Goal: Task Accomplishment & Management: Complete application form

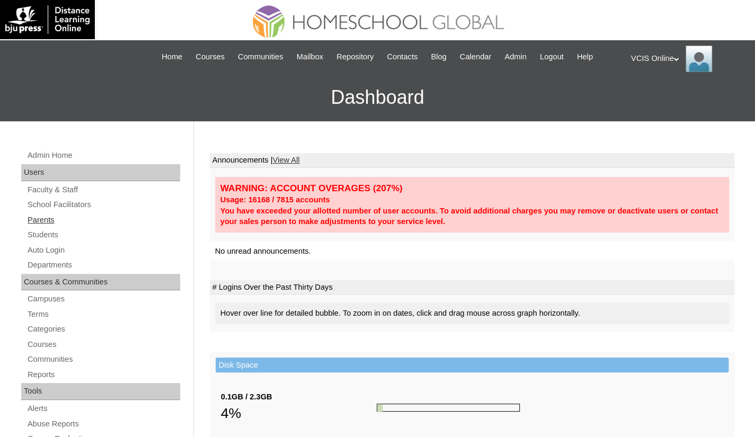
click at [53, 223] on link "Parents" at bounding box center [103, 220] width 154 height 13
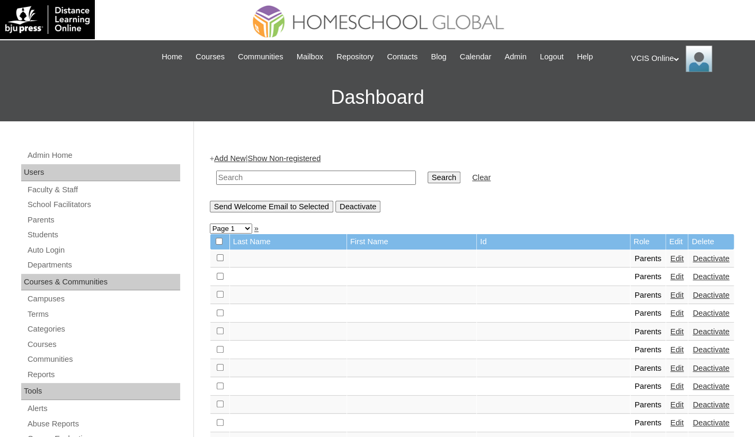
click at [259, 178] on input "text" at bounding box center [316, 178] width 200 height 14
paste input "VCIS017-9A-PA2025"
type input "VCIS017-9A-PA2025"
click at [428, 181] on input "Search" at bounding box center [444, 178] width 33 height 12
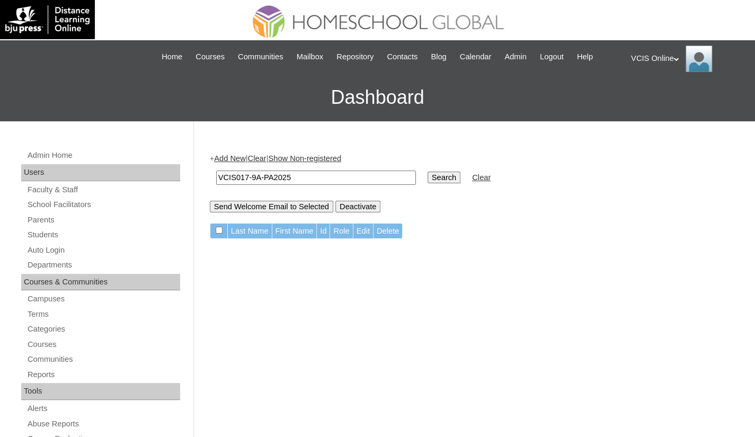
click at [227, 155] on link "Add New" at bounding box center [229, 158] width 31 height 8
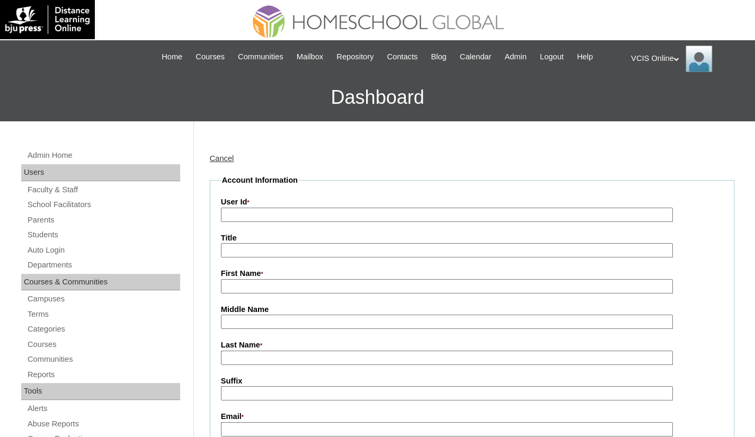
click at [229, 211] on input "User Id *" at bounding box center [447, 215] width 452 height 14
paste input "VCIS017-9A-PA2025"
type input "VCIS017-9A-PA2025"
drag, startPoint x: 233, startPoint y: 286, endPoint x: 234, endPoint y: 231, distance: 55.1
click at [233, 286] on input "First Name *" at bounding box center [447, 286] width 452 height 14
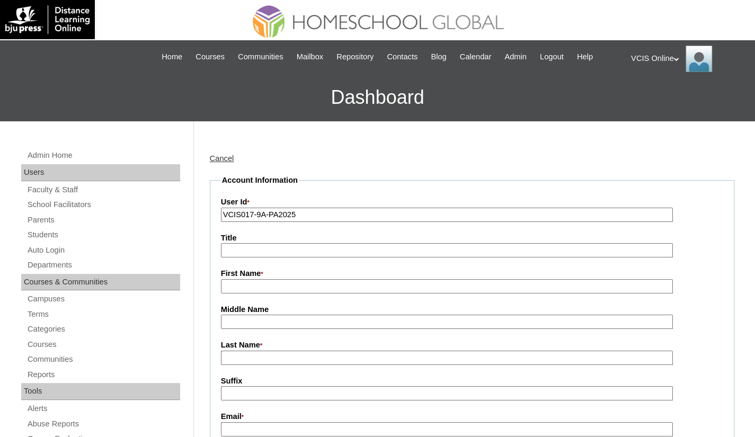
paste input "Sugar Emily Estella"
drag, startPoint x: 291, startPoint y: 289, endPoint x: 268, endPoint y: 286, distance: 23.5
click at [268, 286] on input "Sugar Emily Estella" at bounding box center [447, 286] width 452 height 14
type input "Sugar [PERSON_NAME]"
click at [240, 356] on input "Last Name *" at bounding box center [447, 358] width 452 height 14
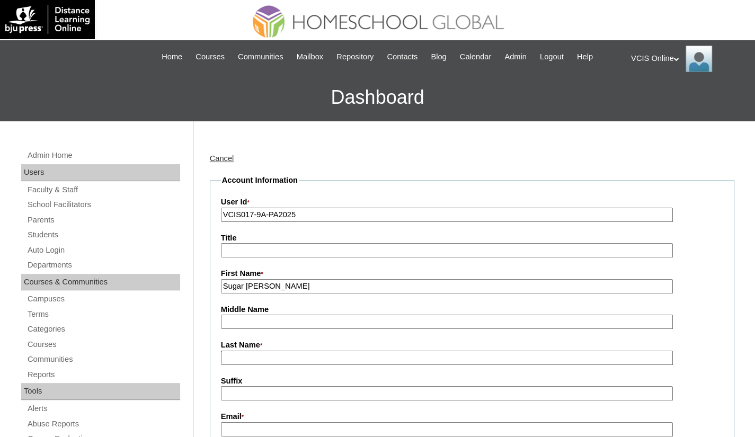
paste input "Estella"
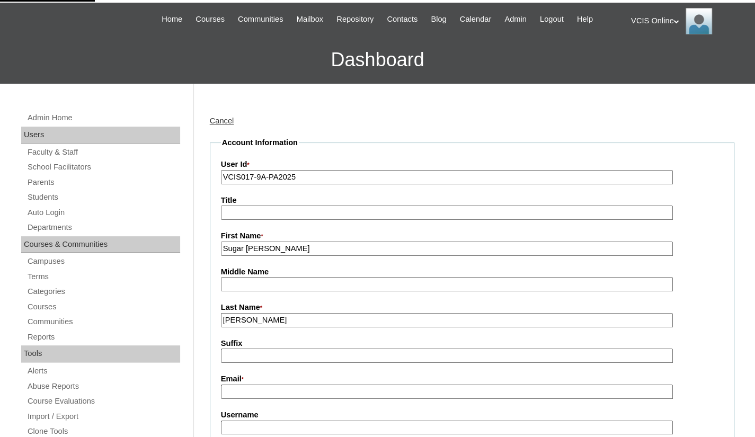
scroll to position [106, 0]
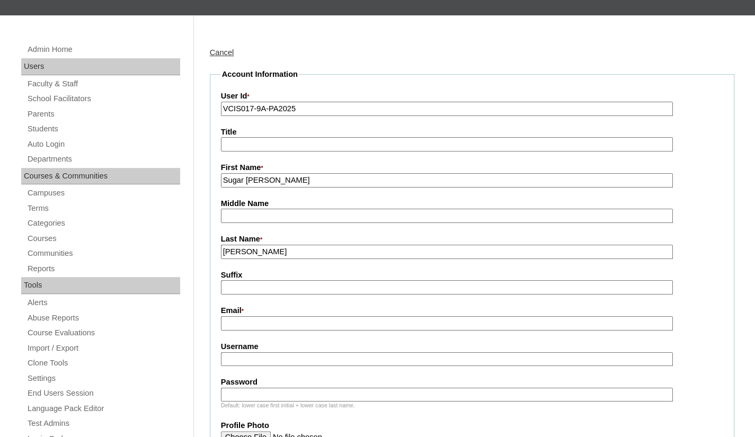
type input "Estella"
click at [234, 325] on input "Email *" at bounding box center [447, 323] width 452 height 14
paste input "andiemantilla22@gmail.com"
type input "andiemantilla22@gmail.com"
click at [257, 363] on input "Username" at bounding box center [447, 359] width 452 height 14
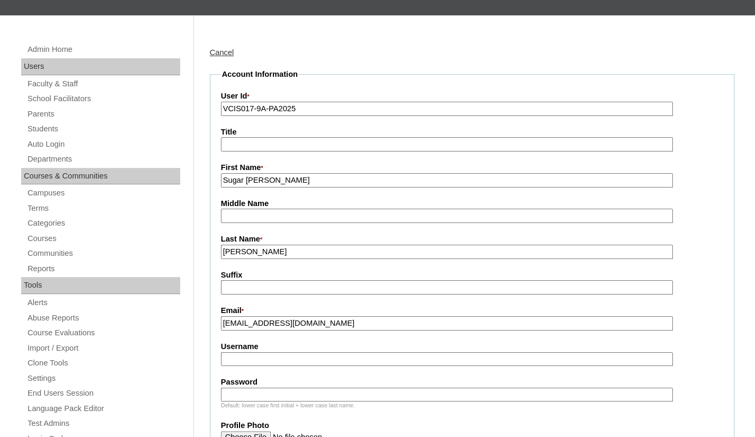
paste input "sestella2025"
type input "sestella2025"
click at [260, 248] on input "Estella" at bounding box center [447, 252] width 452 height 14
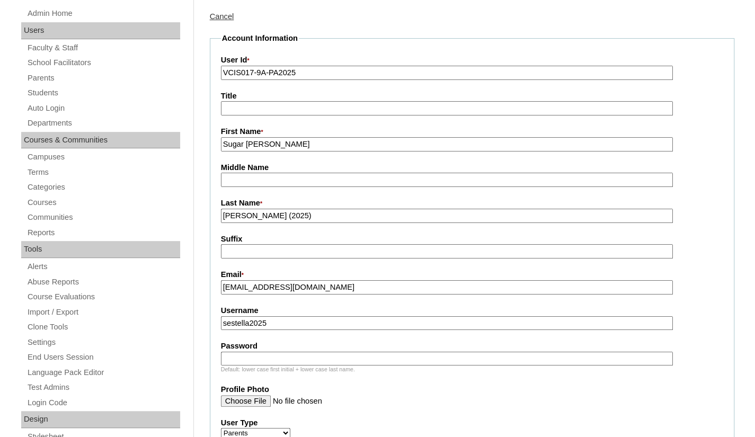
scroll to position [159, 0]
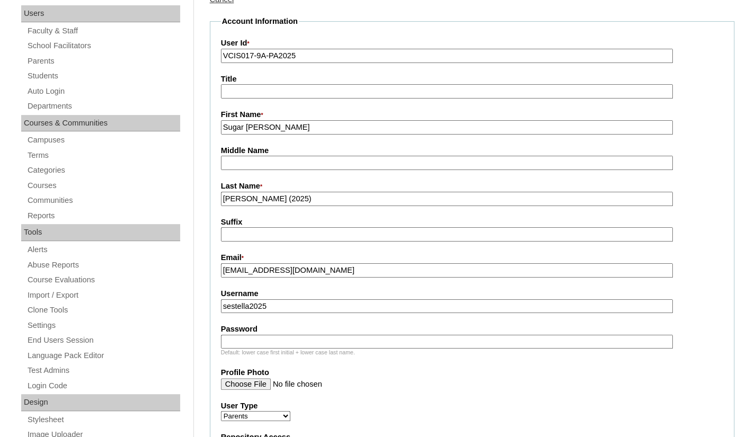
type input "Estella (2025)"
click at [287, 337] on input "Password" at bounding box center [447, 342] width 452 height 14
paste input "BnBtyq"
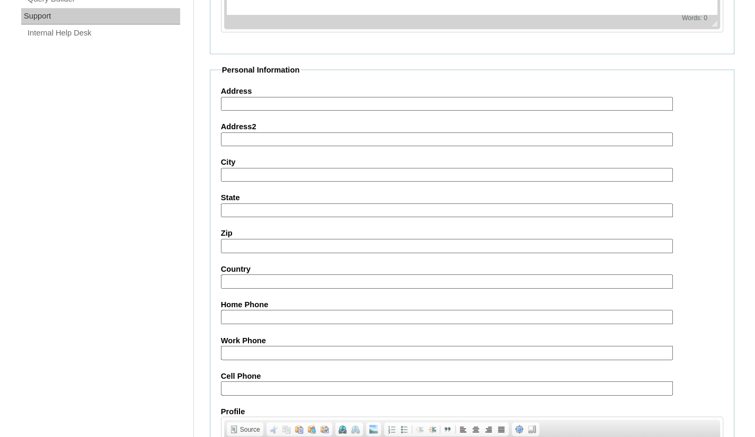
scroll to position [901, 0]
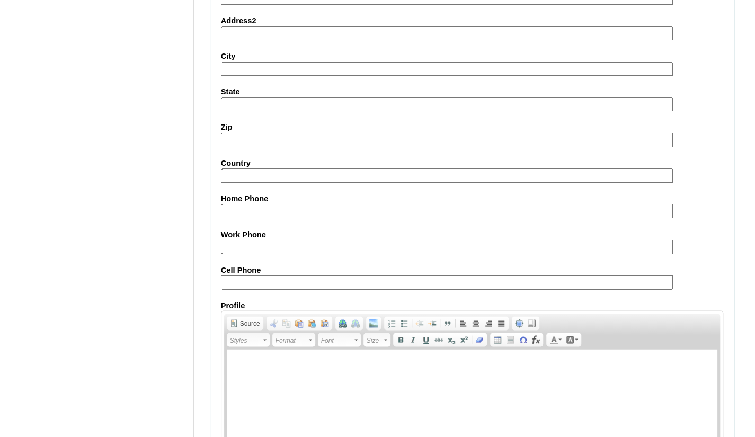
type input "BnBtyq"
click at [265, 278] on input "Cell Phone" at bounding box center [447, 282] width 452 height 14
paste input "63-9177772991"
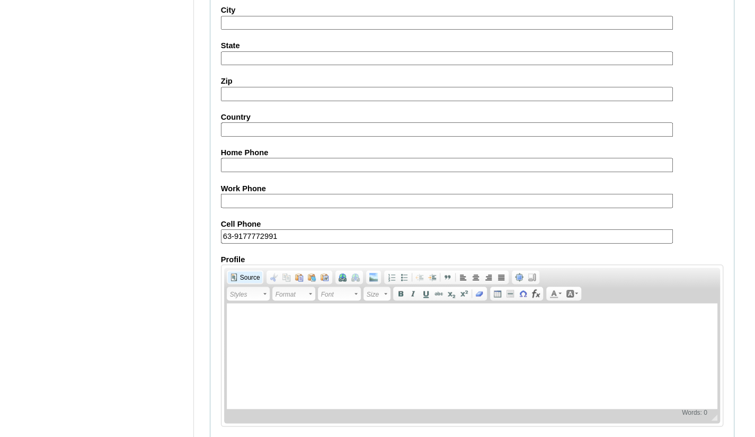
scroll to position [989, 0]
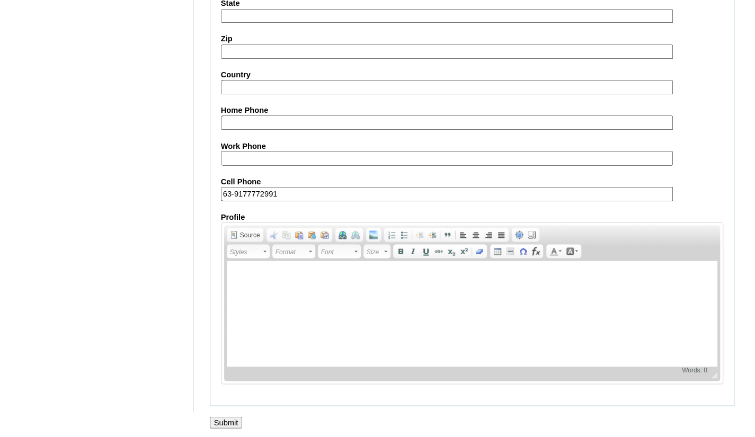
type input "63-9177772991"
click at [219, 424] on input "Submit" at bounding box center [226, 423] width 33 height 12
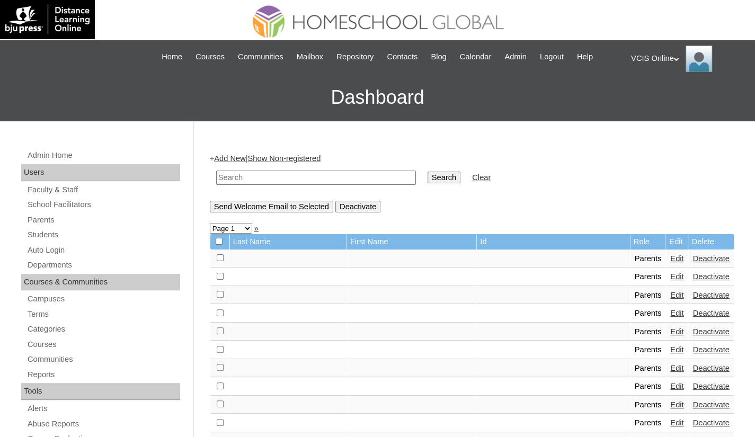
click at [310, 176] on input "text" at bounding box center [316, 178] width 200 height 14
paste input "VCIS017-9A-PA2025"
type input "VCIS017-9A-PA2025"
click at [428, 172] on input "Search" at bounding box center [444, 178] width 33 height 12
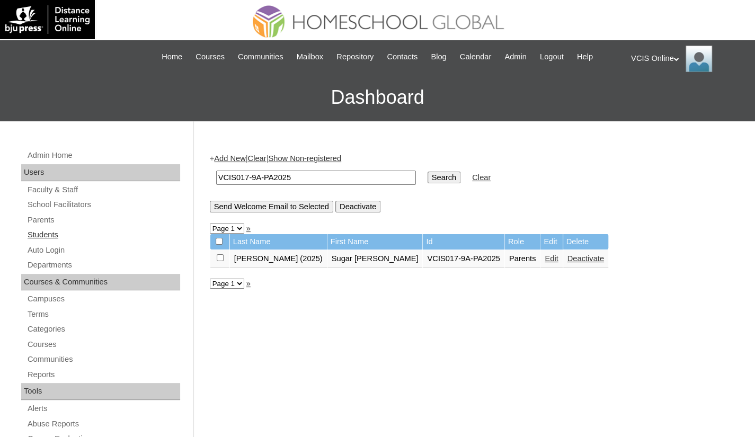
click at [57, 236] on link "Students" at bounding box center [103, 234] width 154 height 13
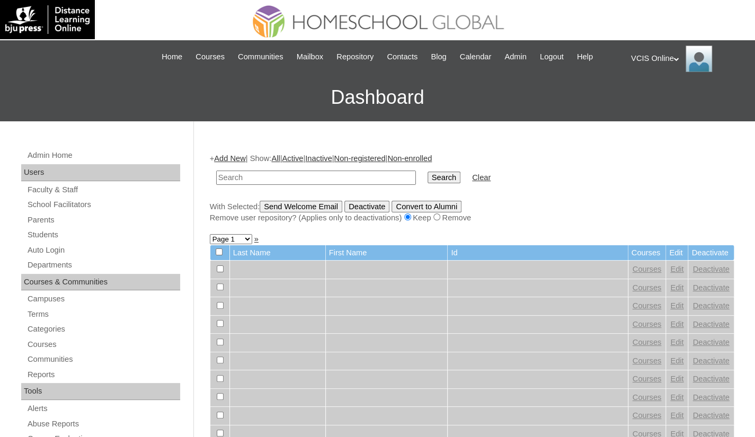
click at [275, 178] on input "text" at bounding box center [316, 178] width 200 height 14
paste input "VCIS017-9A-SA2025"
type input "VCIS017-9A-SA2025"
click at [428, 175] on input "Search" at bounding box center [444, 178] width 33 height 12
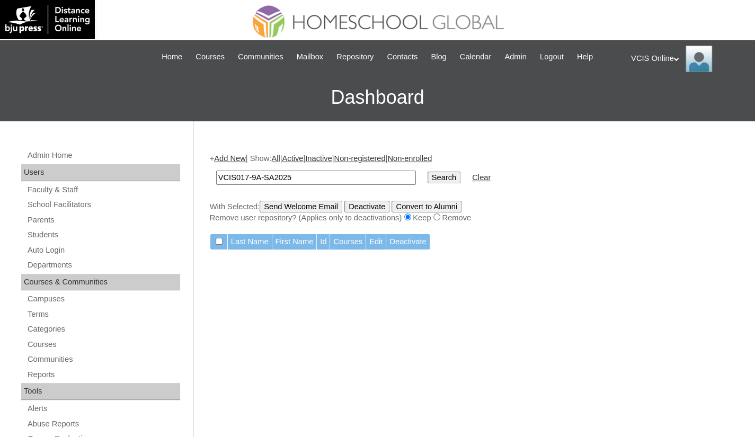
click at [245, 154] on link "Add New" at bounding box center [229, 158] width 31 height 8
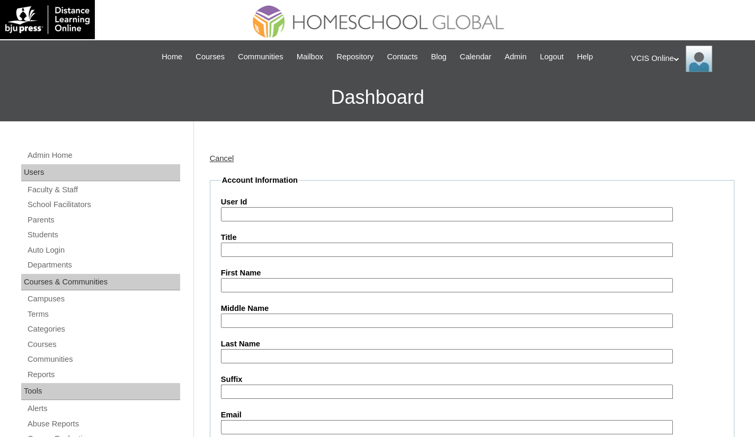
click at [248, 211] on input "User Id" at bounding box center [447, 214] width 452 height 14
paste input "VCIS017-9A-SA2025"
type input "VCIS017-9A-SA2025"
click at [244, 282] on input "First Name" at bounding box center [447, 285] width 452 height 14
paste input "Andie Sofia Cassidy Mantilla"
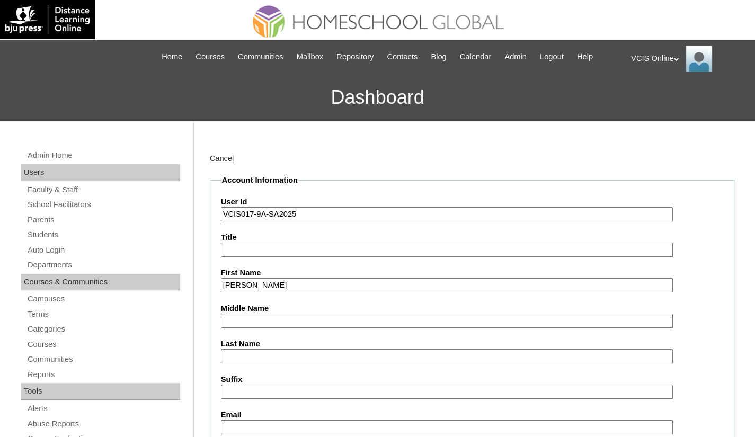
drag, startPoint x: 333, startPoint y: 282, endPoint x: 298, endPoint y: 288, distance: 35.5
click at [298, 288] on input "Andie Sofia Cassidy Mantilla" at bounding box center [447, 285] width 452 height 14
type input "Andie Sofia Cassidy"
click at [257, 351] on input "Last Name" at bounding box center [447, 356] width 452 height 14
paste input "[PERSON_NAME]"
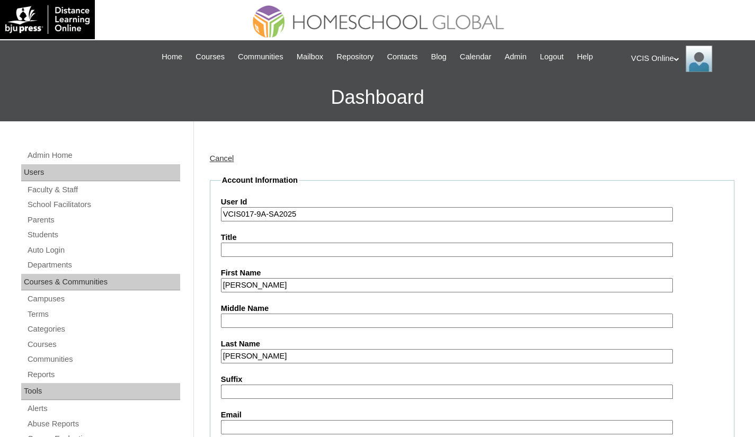
type input "[PERSON_NAME]"
drag, startPoint x: 301, startPoint y: 281, endPoint x: 282, endPoint y: 282, distance: 19.1
click at [282, 282] on input "Andie Sofia Cassidy" at bounding box center [447, 285] width 452 height 14
click at [294, 291] on input "Andie Sofia Cassidy" at bounding box center [447, 285] width 452 height 14
click at [296, 286] on input "Andie Sofia Cassidy" at bounding box center [447, 285] width 452 height 14
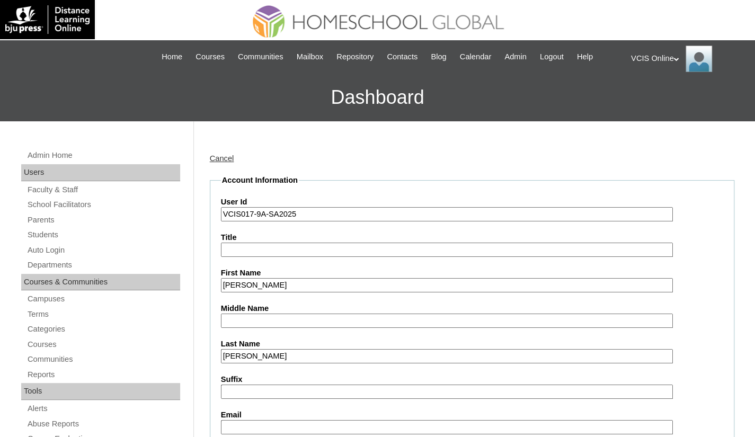
click at [307, 287] on input "Andie Sofia Cassidy" at bounding box center [447, 285] width 452 height 14
click at [300, 284] on input "Andie Sofia Cassidy" at bounding box center [447, 285] width 452 height 14
drag, startPoint x: 297, startPoint y: 288, endPoint x: 265, endPoint y: 282, distance: 32.3
click at [265, 282] on input "Andie Sofia Cassidy" at bounding box center [447, 285] width 452 height 14
type input "[PERSON_NAME]"
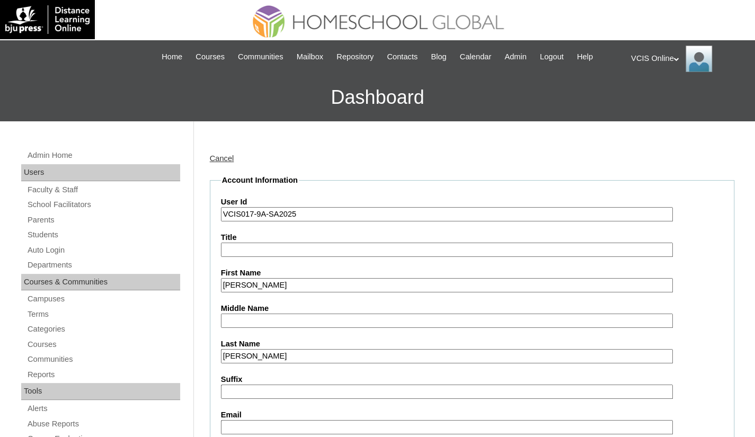
click at [261, 315] on input "Middle Name" at bounding box center [447, 321] width 452 height 14
paste input "Cassidy"
click at [228, 319] on input "Cassidy" at bounding box center [447, 321] width 452 height 14
click at [226, 320] on input "Cassidy" at bounding box center [447, 321] width 452 height 14
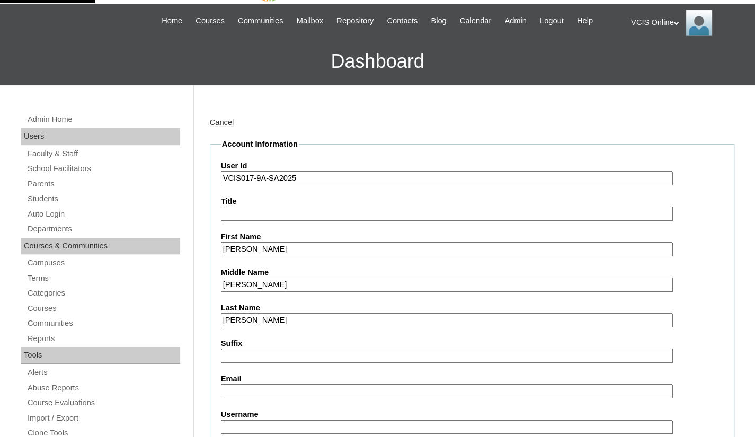
scroll to position [53, 0]
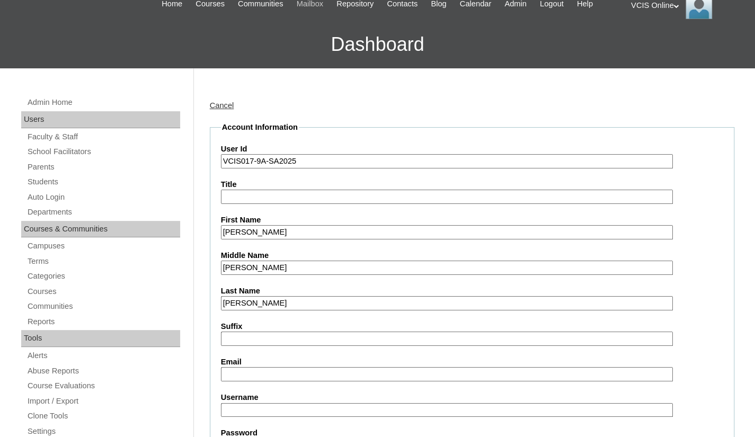
type input "Cassidy"
click at [264, 373] on input "Email" at bounding box center [447, 374] width 452 height 14
paste input "andiemantilla22@gmail.com"
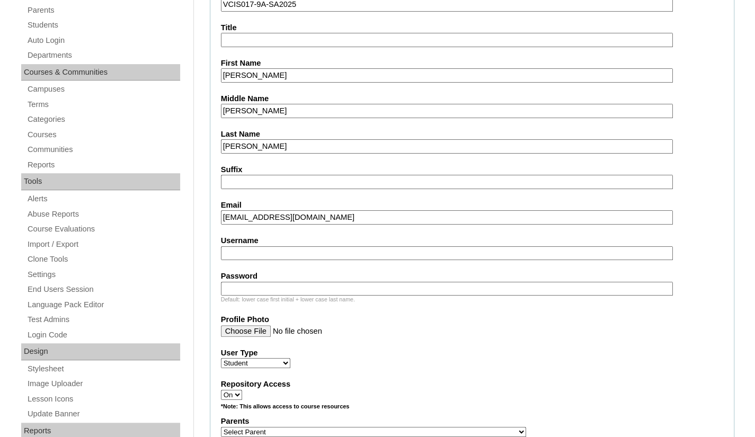
scroll to position [212, 0]
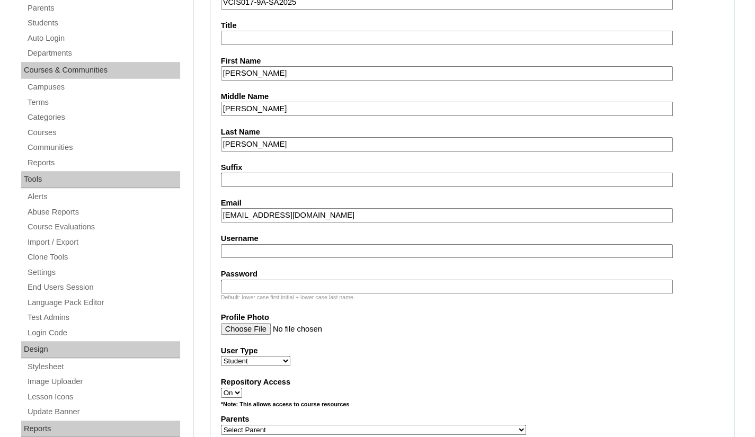
type input "andiemantilla22@gmail.com"
click at [294, 245] on input "Username" at bounding box center [447, 251] width 452 height 14
paste input "andie.mantilla2025"
type input "andie.mantilla2025"
click at [258, 284] on input "Password" at bounding box center [447, 287] width 452 height 14
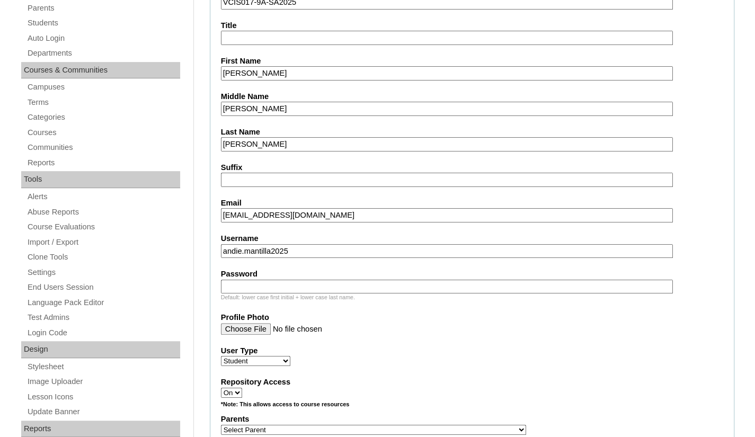
paste input "RTAsaS"
type input "RTAsaS"
click at [372, 343] on fieldset "Account Information User Id VCIS017-9A-SA2025 Title First Name Andie Sofia Midd…" at bounding box center [472, 391] width 525 height 857
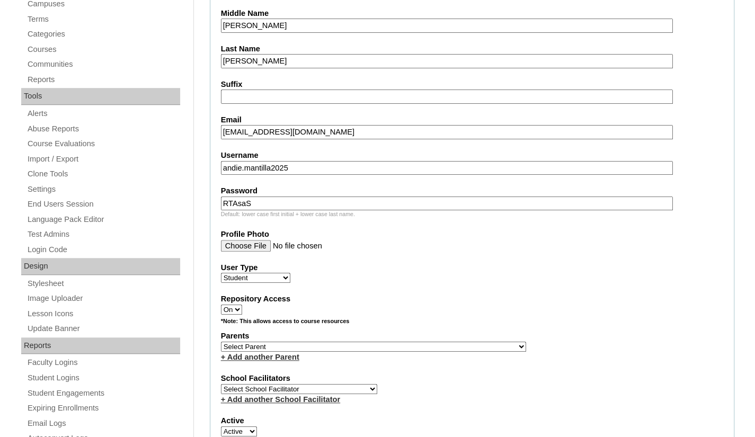
scroll to position [318, 0]
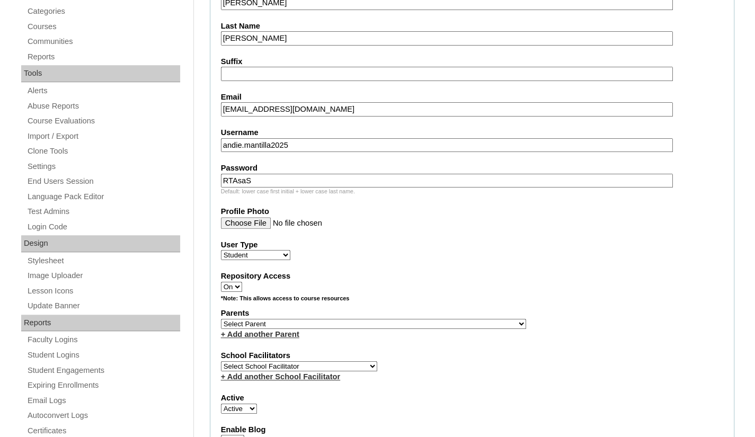
click at [357, 322] on select "Select Parent , , , , , , , , , , , , , , , , , , , , , , , , , , , , , , , , ,…" at bounding box center [373, 324] width 305 height 10
click at [308, 319] on select "Select Parent , , , , , , , , , , , , , , , , , , , , , , , , , , , , , , , , ,…" at bounding box center [373, 324] width 305 height 10
click at [309, 319] on select "Select Parent , , , , , , , , , , , , , , , , , , , , , , , , , , , , , , , , ,…" at bounding box center [373, 324] width 305 height 10
click at [314, 324] on select "Select Parent , , , , , , , , , , , , , , , , , , , , , , , , , , , , , , , , ,…" at bounding box center [373, 324] width 305 height 10
select select "43261"
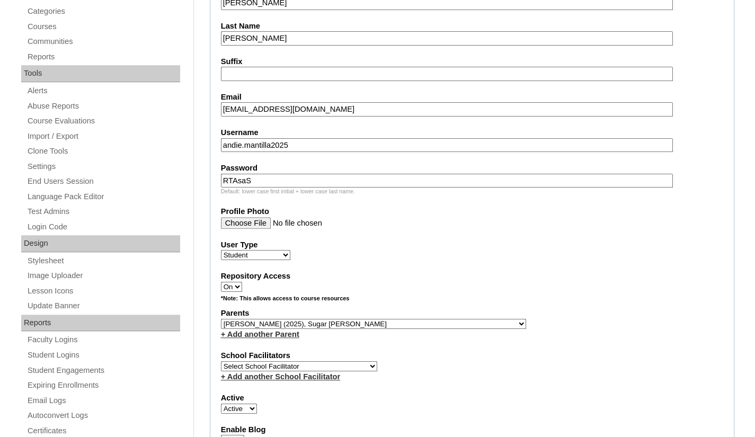
click at [221, 319] on select "Select Parent , , , , , , , , , , , , , , , , , , , , , , , , , , , , , , , , ,…" at bounding box center [373, 324] width 305 height 10
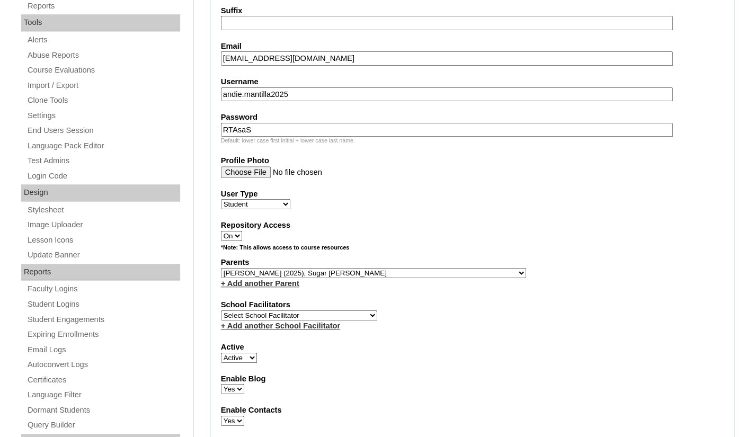
scroll to position [424, 0]
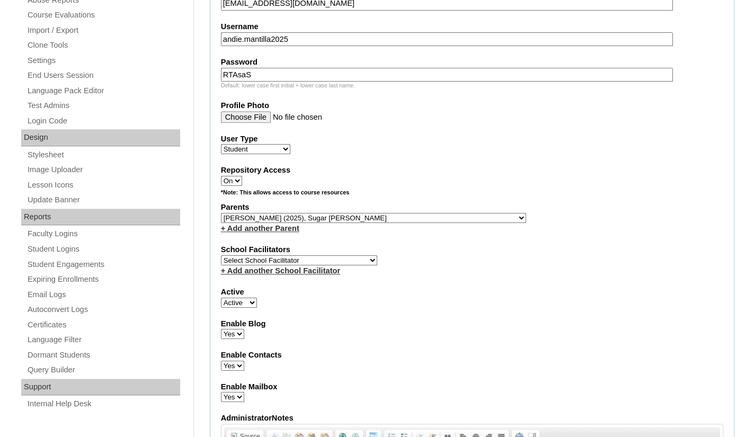
click at [336, 258] on select "Select School Facilitator Norman Añain Ruffa Abadijas Mary Abella Gloryfe Abion…" at bounding box center [299, 260] width 156 height 10
select select "36362"
click at [221, 255] on select "Select School Facilitator Norman Añain Ruffa Abadijas Mary Abella Gloryfe Abion…" at bounding box center [299, 260] width 156 height 10
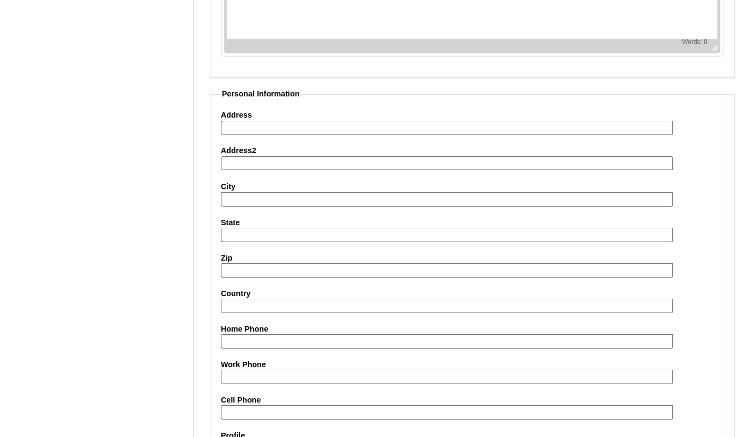
scroll to position [1167, 0]
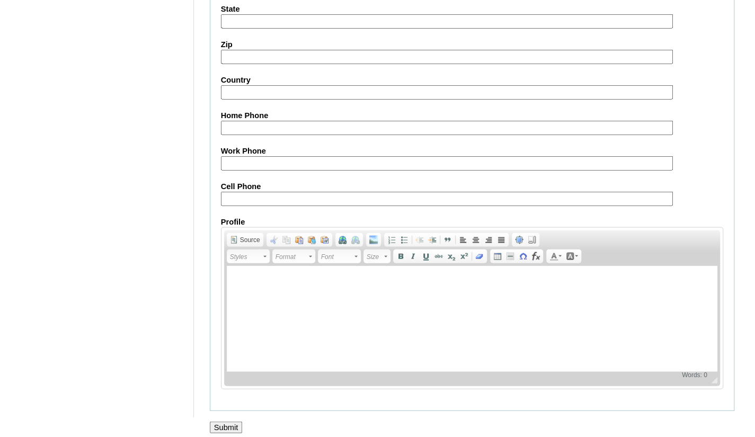
click at [255, 192] on input "Cell Phone" at bounding box center [447, 199] width 452 height 14
paste input "63-9177772991"
type input "63-9177772991"
click at [216, 425] on input "Submit" at bounding box center [226, 428] width 33 height 12
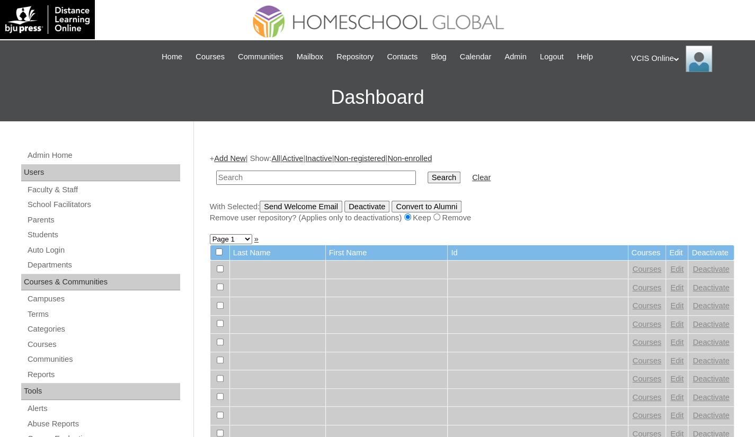
click at [254, 175] on input "text" at bounding box center [316, 178] width 200 height 14
paste input "VCIS017-9A-SA2025"
type input "VCIS017-9A-SA2025"
click at [428, 179] on input "Search" at bounding box center [444, 178] width 33 height 12
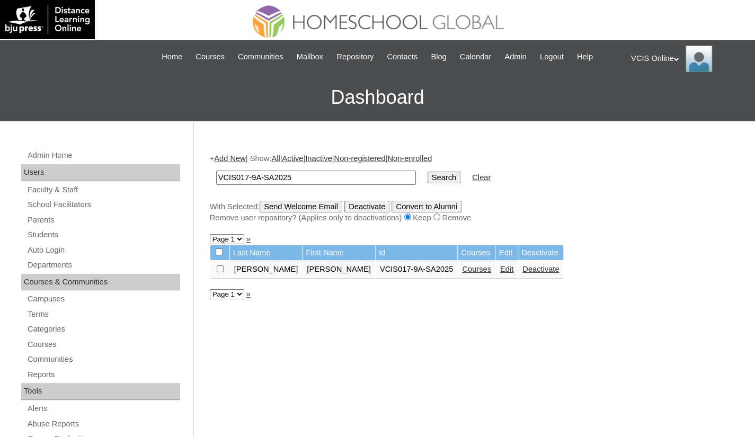
click at [462, 271] on link "Courses" at bounding box center [476, 269] width 29 height 8
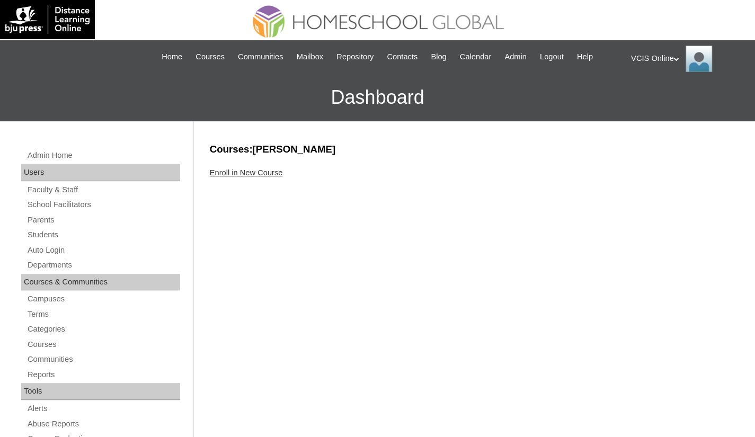
click at [226, 171] on link "Enroll in New Course" at bounding box center [246, 173] width 73 height 8
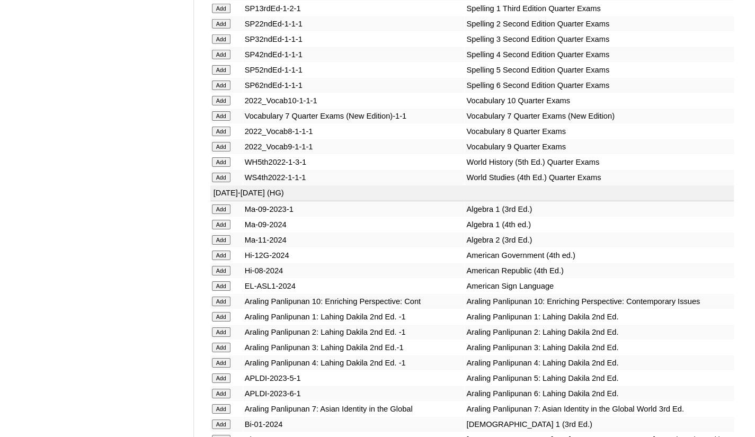
scroll to position [2014, 0]
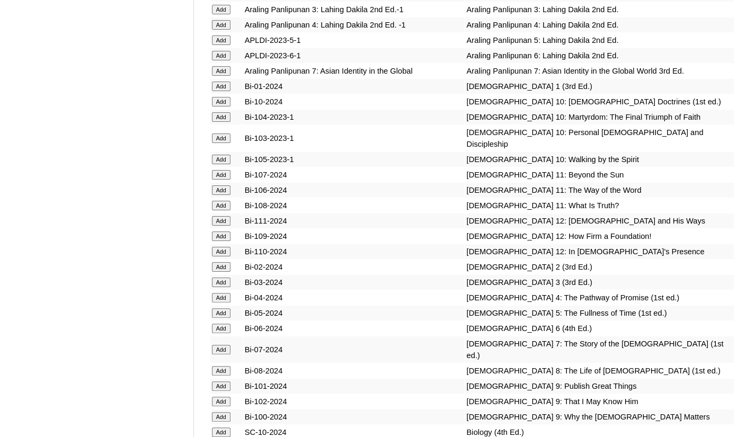
scroll to position [2332, 0]
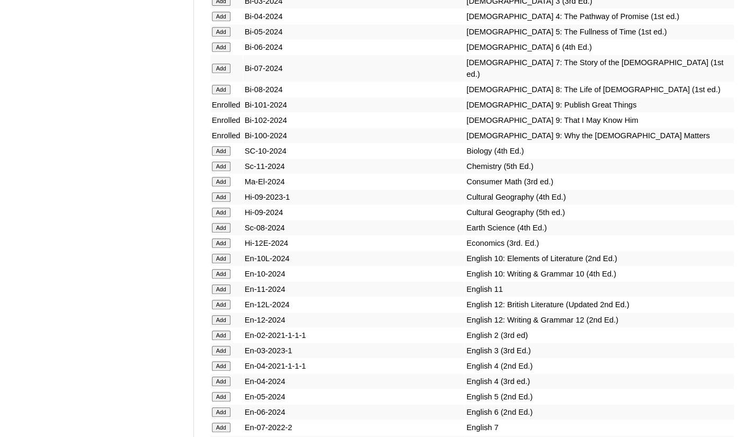
scroll to position [2544, 0]
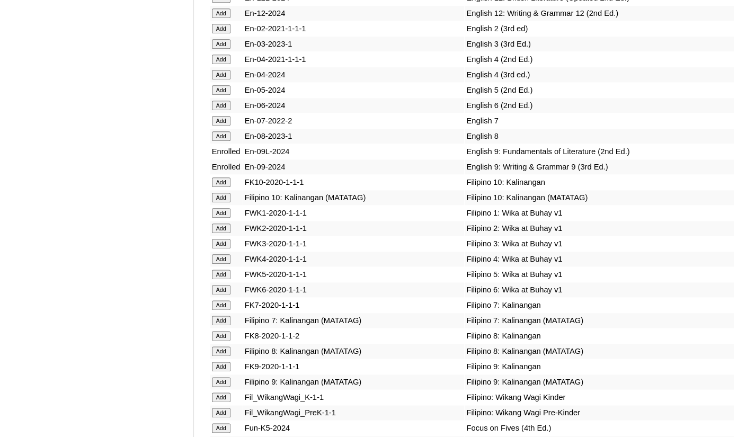
scroll to position [2862, 0]
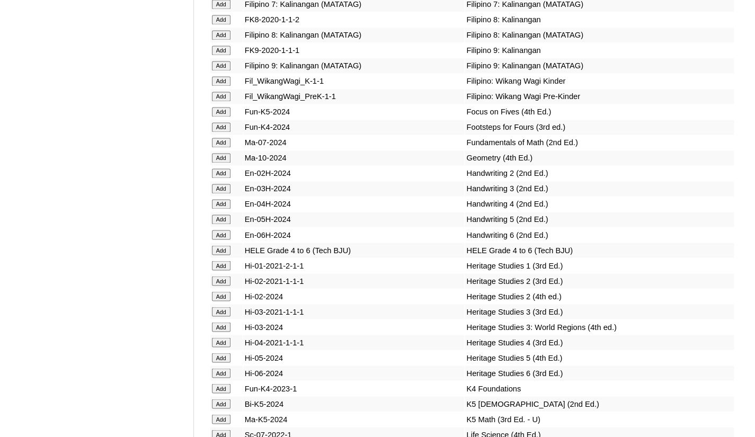
scroll to position [3180, 0]
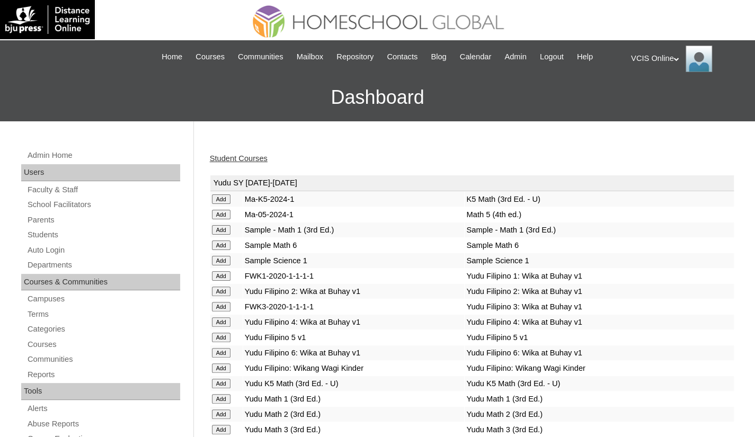
click at [228, 160] on link "Student Courses" at bounding box center [239, 158] width 58 height 8
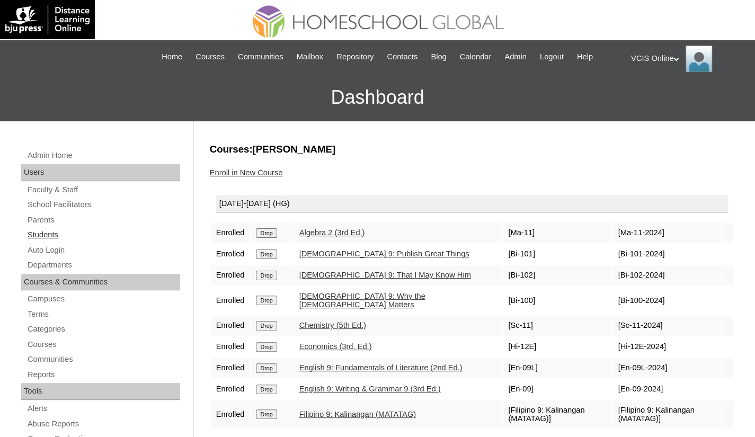
click at [46, 234] on link "Students" at bounding box center [103, 234] width 154 height 13
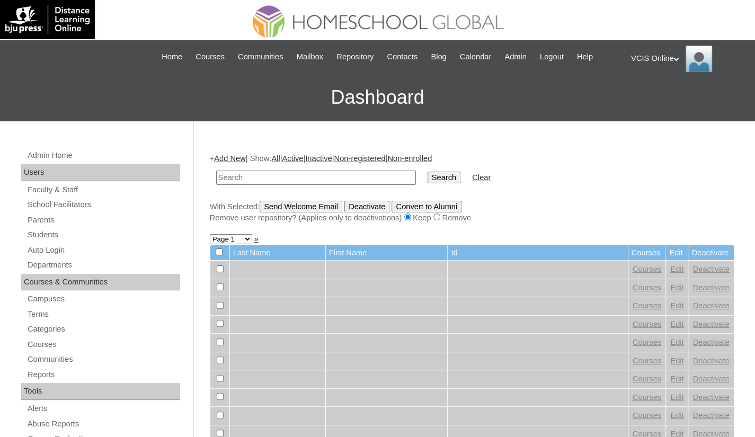
click at [289, 172] on input "text" at bounding box center [316, 178] width 200 height 14
type input "VCIS017-9A-SA2025"
click at [428, 176] on input "Search" at bounding box center [444, 178] width 33 height 12
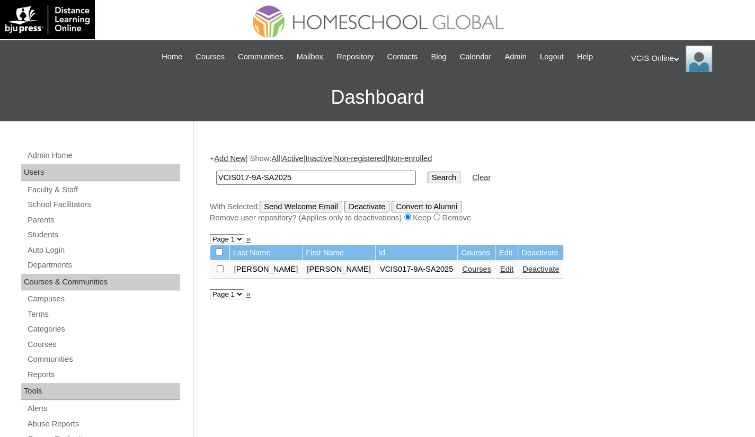
click at [646, 55] on div "VCIS Online My Profile My Settings Logout" at bounding box center [687, 59] width 113 height 26
click at [655, 99] on span "Logout" at bounding box center [650, 99] width 21 height 8
